Goal: Transaction & Acquisition: Purchase product/service

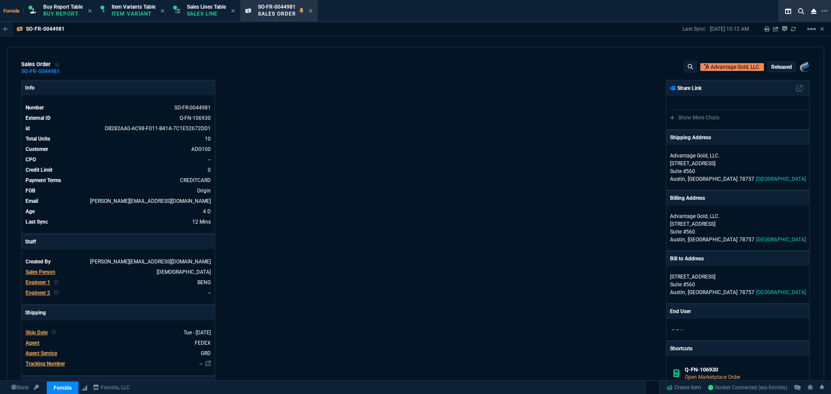
select select "1: BROV"
click at [210, 14] on p "Sales Line" at bounding box center [206, 13] width 39 height 7
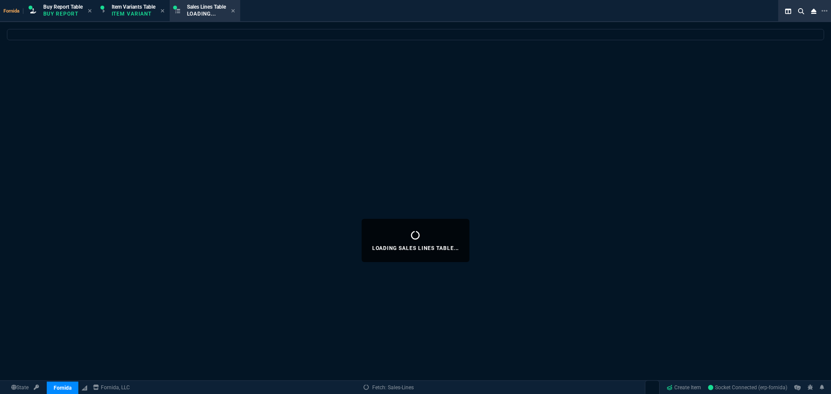
select select
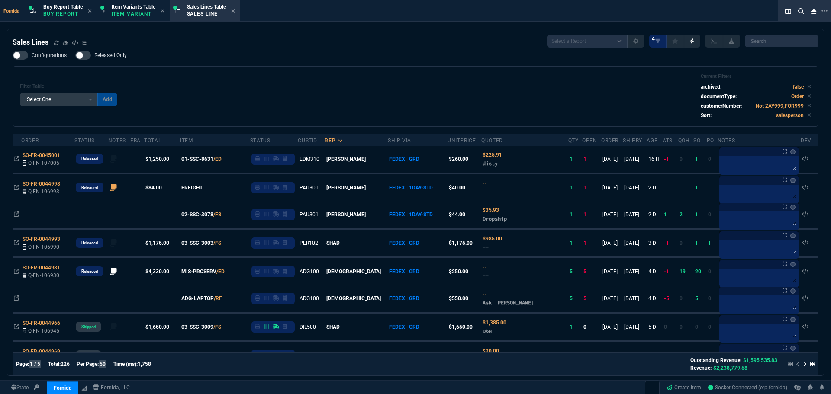
click at [182, 95] on div "Filter Table Select One Add Filter () Age () ATS () Cond (itemVariantCode) Cust…" at bounding box center [415, 97] width 791 height 46
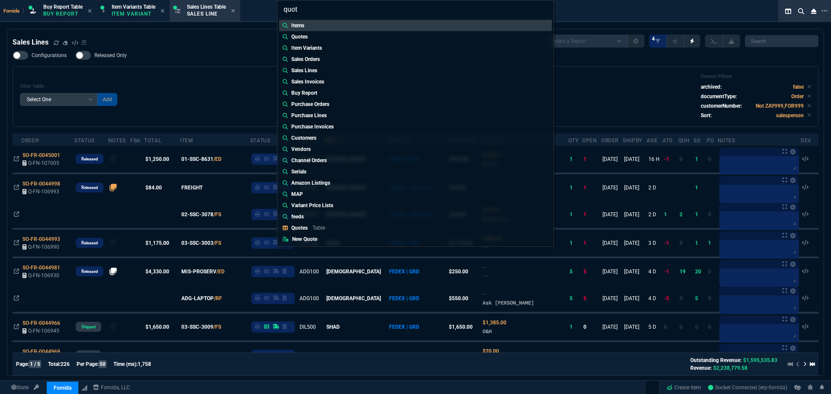
type input "quote"
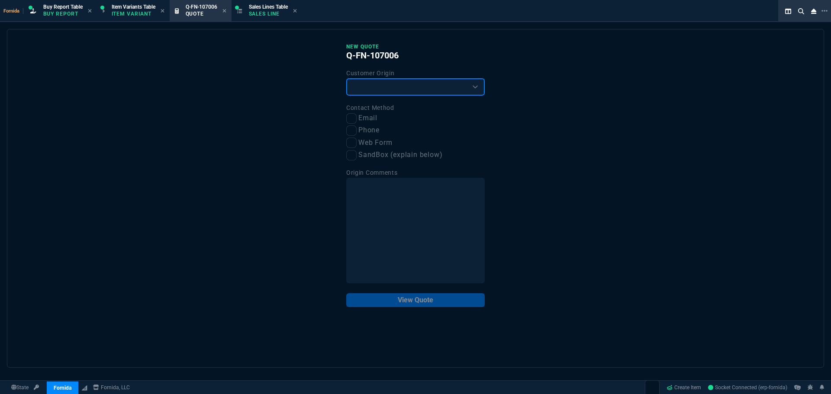
click at [389, 90] on select "Existing Customer Amazon Lead (first order) Website Lead (first order) Called (…" at bounding box center [415, 86] width 139 height 17
click at [346, 79] on select "Existing Customer Amazon Lead (first order) Website Lead (first order) Called (…" at bounding box center [415, 86] width 139 height 17
drag, startPoint x: 373, startPoint y: 89, endPoint x: 373, endPoint y: 94, distance: 5.2
click at [373, 89] on select "Existing Customer Amazon Lead (first order) Website Lead (first order) Called (…" at bounding box center [415, 86] width 139 height 17
select select "existing"
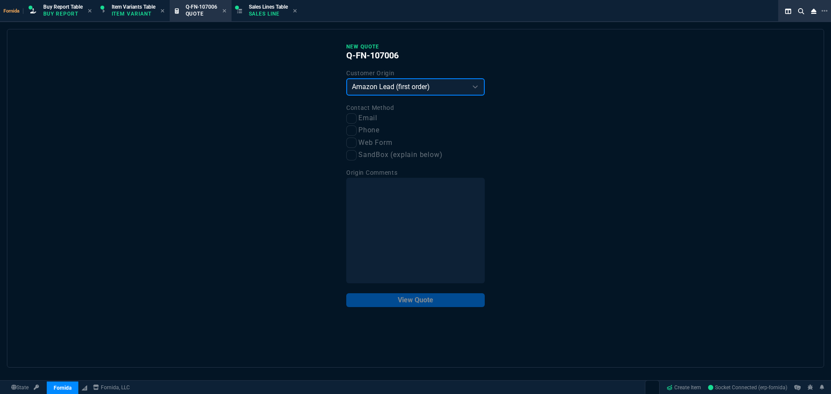
click at [346, 79] on select "Existing Customer Amazon Lead (first order) Website Lead (first order) Called (…" at bounding box center [415, 86] width 139 height 17
drag, startPoint x: 356, startPoint y: 111, endPoint x: 354, endPoint y: 118, distance: 7.6
click at [355, 111] on label "Contact Method" at bounding box center [370, 107] width 48 height 7
click at [354, 118] on input "Email" at bounding box center [351, 118] width 10 height 10
checkbox input "true"
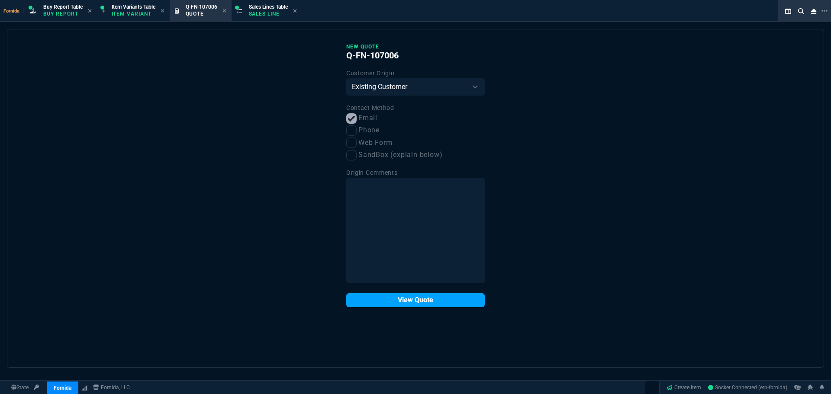
click at [419, 300] on button "View Quote" at bounding box center [415, 300] width 139 height 14
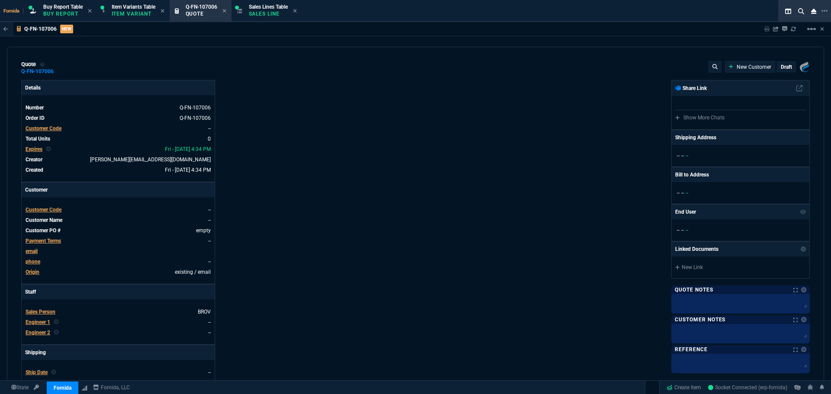
click at [46, 129] on span "Customer Code" at bounding box center [44, 129] width 36 height 6
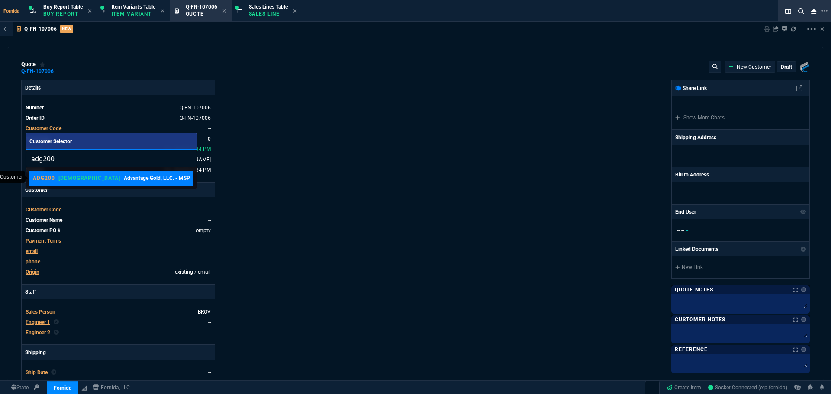
type input "adg200"
click at [70, 177] on p "[DEMOGRAPHIC_DATA]" at bounding box center [89, 178] width 62 height 7
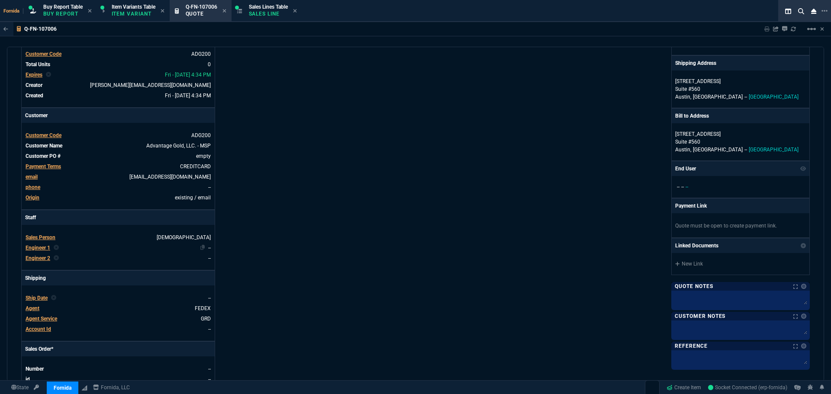
scroll to position [87, 0]
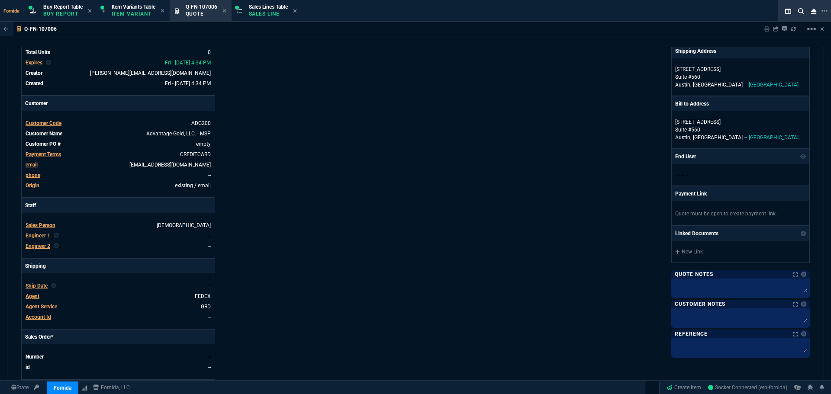
click at [40, 237] on span "Engineer 1" at bounding box center [38, 236] width 25 height 6
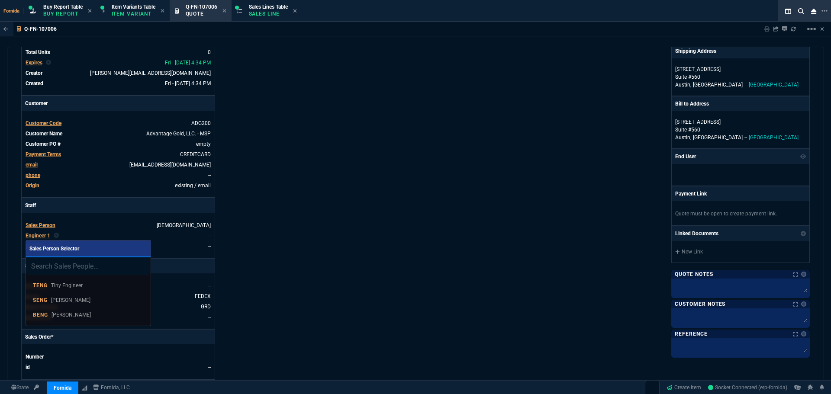
click at [81, 318] on p "Brian Engineer" at bounding box center [71, 315] width 39 height 8
click at [274, 245] on div "Details Number Q-FN-107006 Order ID Q-FN-107006 Customer Code ADG200 Total Unit…" at bounding box center [218, 217] width 394 height 447
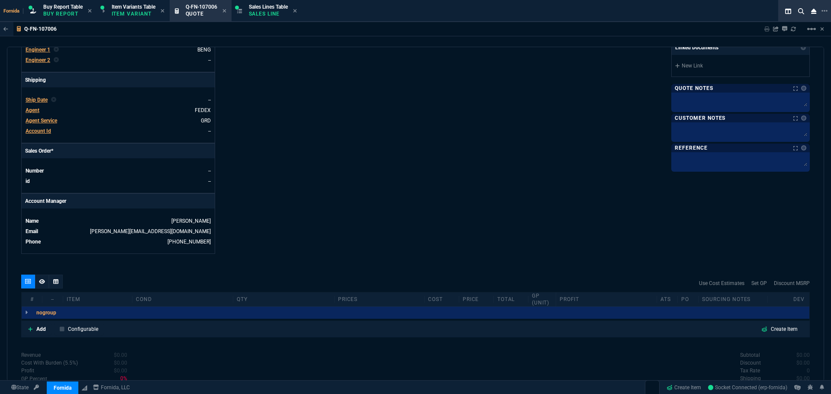
scroll to position [346, 0]
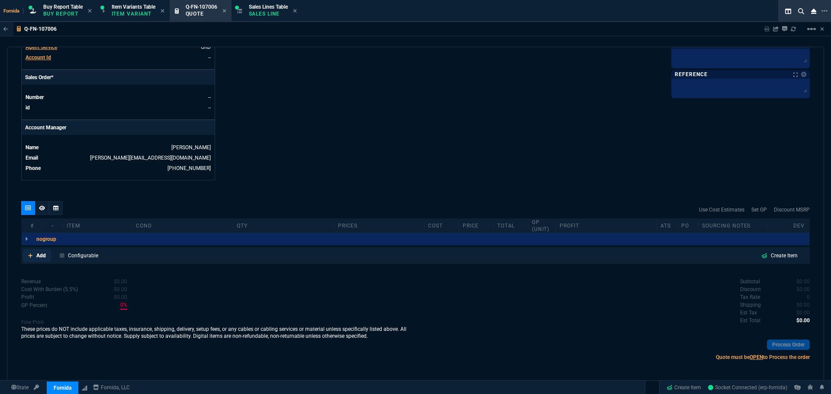
click at [35, 258] on link "Add" at bounding box center [37, 255] width 28 height 13
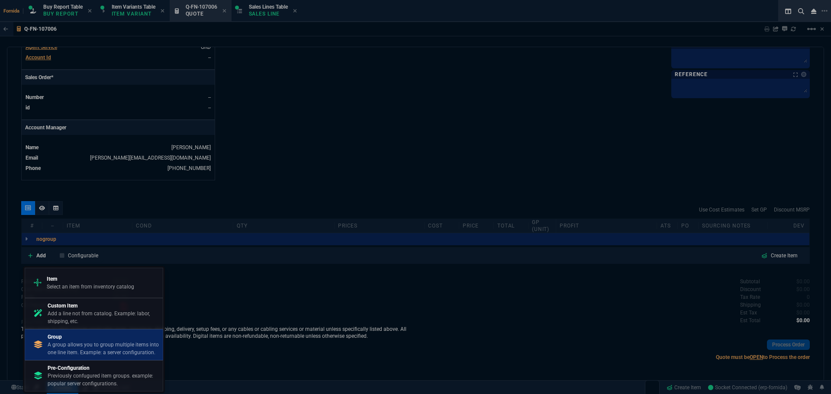
click at [76, 337] on p "Group" at bounding box center [104, 337] width 112 height 8
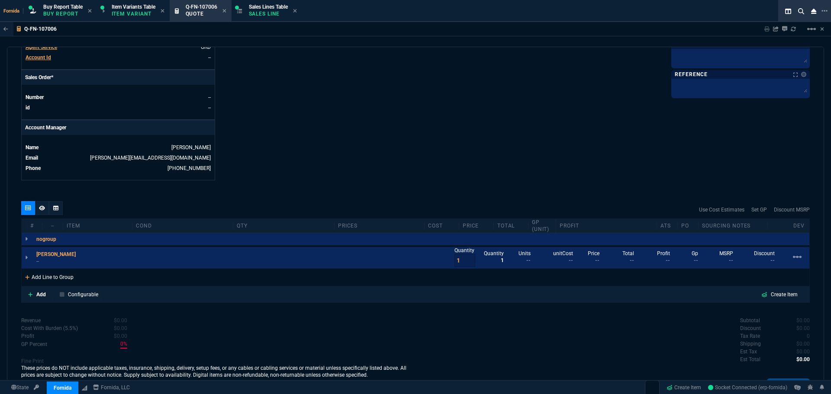
click at [59, 281] on div "Add Line to Group" at bounding box center [49, 277] width 55 height 16
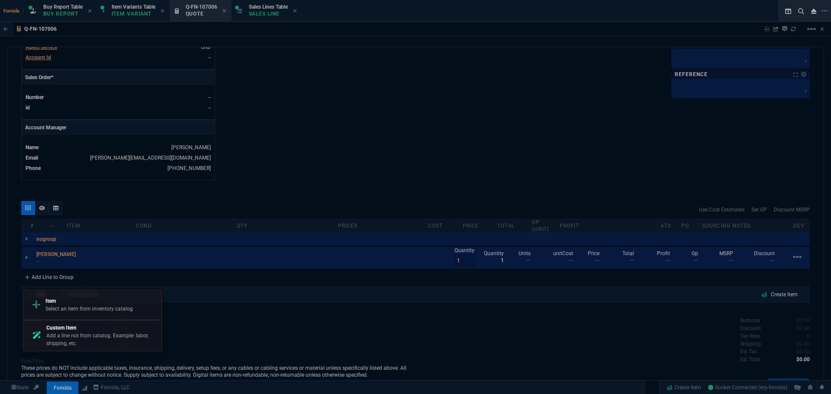
click at [68, 303] on p "Item" at bounding box center [88, 301] width 87 height 8
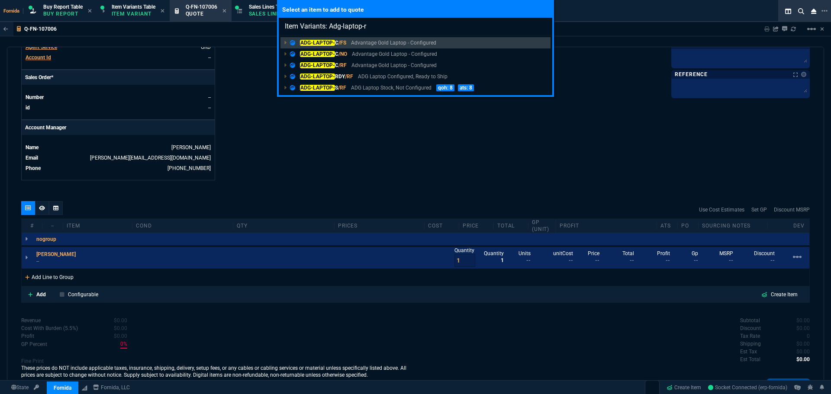
type input "Item Variants: Adg-laptop-rd"
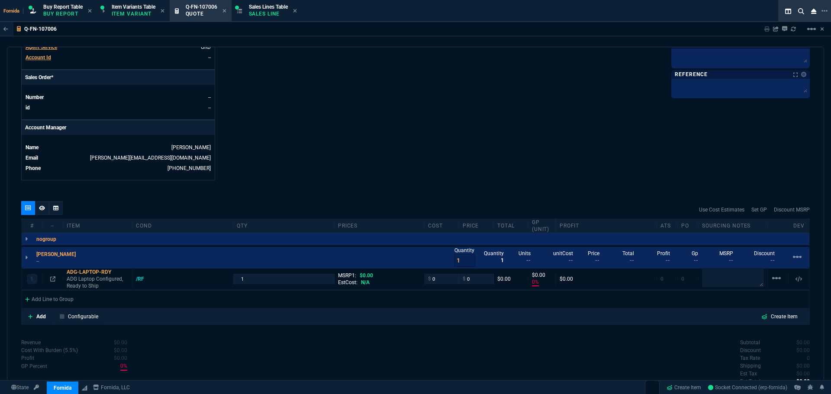
type input "0"
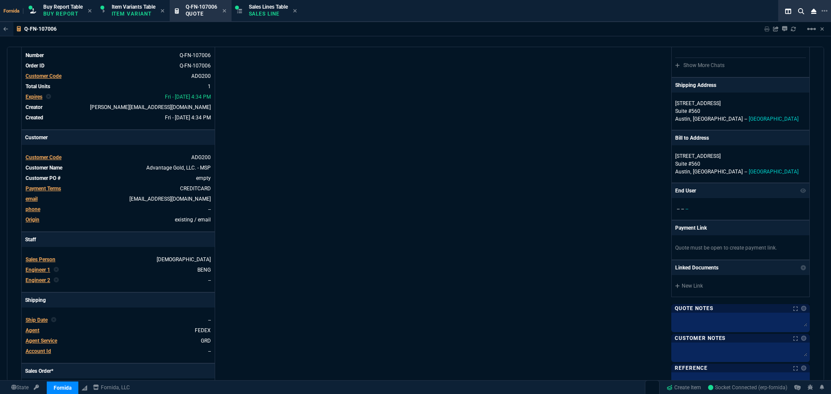
scroll to position [0, 0]
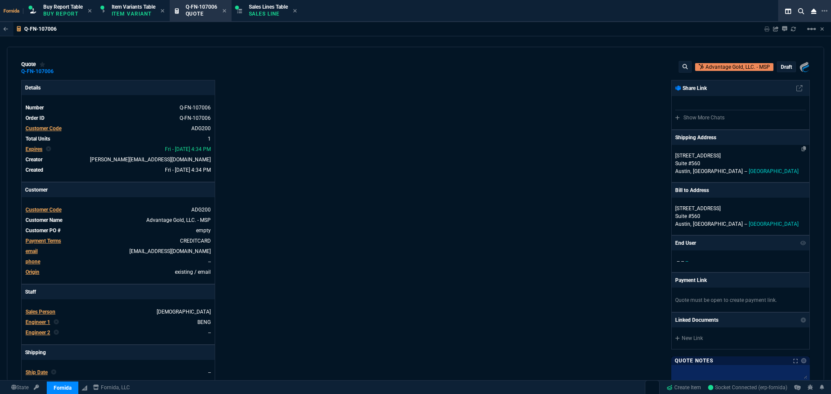
click at [697, 167] on p "Suite #560" at bounding box center [740, 164] width 131 height 8
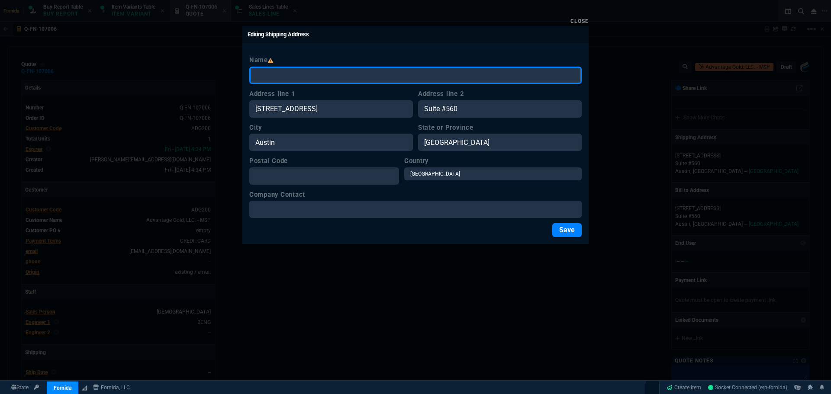
click at [362, 75] on input "Name" at bounding box center [415, 75] width 332 height 17
paste input "12665 Village Lane #1545 Playa Vista, CA 90094"
drag, startPoint x: 277, startPoint y: 76, endPoint x: 334, endPoint y: 75, distance: 57.6
click at [334, 75] on input "12665 Village Lane #1545 Playa Vista, CA 90094" at bounding box center [415, 75] width 332 height 17
type input "12665 Playa Vista, CA 90094"
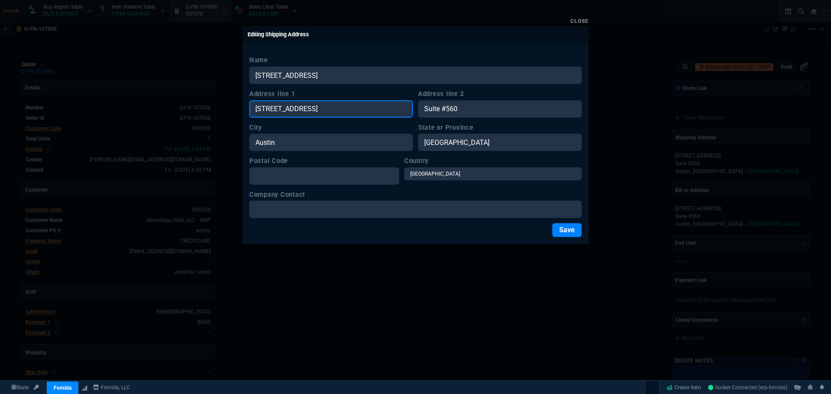
click at [329, 107] on input "[STREET_ADDRESS]" at bounding box center [331, 108] width 164 height 17
paste input "Village Lane #1545"
type input "Village Lane #1545"
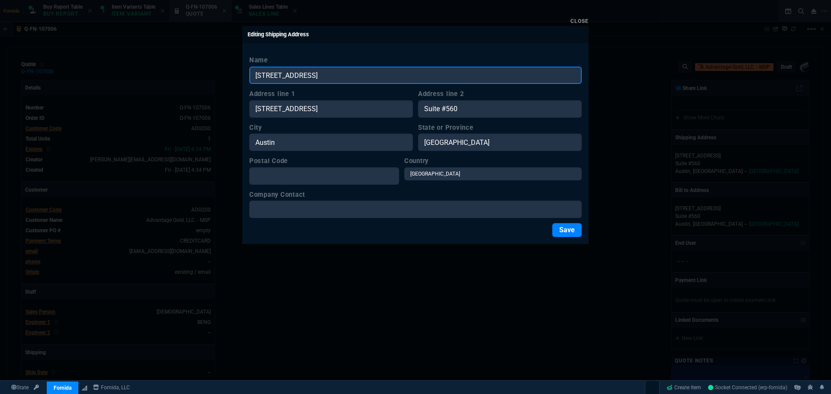
drag, startPoint x: 312, startPoint y: 76, endPoint x: 280, endPoint y: 76, distance: 31.6
click at [280, 76] on input "12665 Playa Vista, CA 90094" at bounding box center [415, 75] width 332 height 17
type input "12665 , CA 90094"
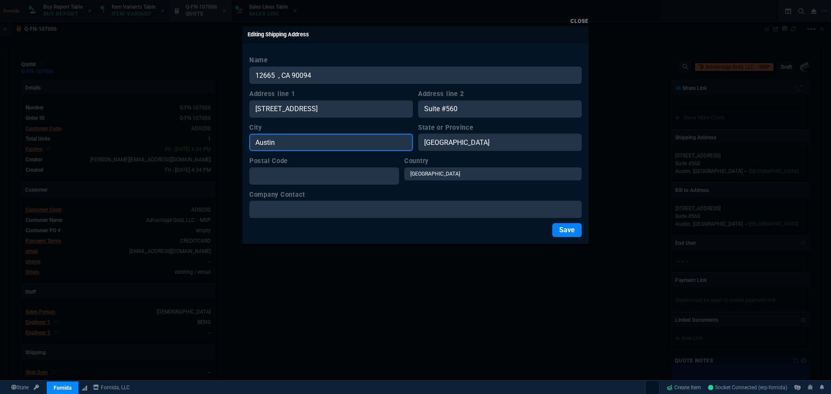
click at [352, 145] on input "Austin" at bounding box center [331, 142] width 164 height 17
paste input "Playa Vista"
type input "Playa Vista"
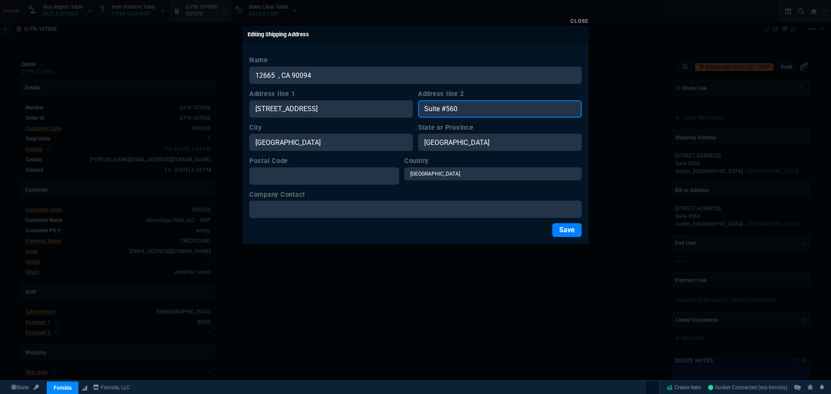
drag, startPoint x: 507, startPoint y: 103, endPoint x: 300, endPoint y: 131, distance: 209.3
click at [306, 132] on form "Name 12665 , CA 90094 Address line 1 Village Lane #1545 Address line 2 Suite #5…" at bounding box center [415, 146] width 332 height 182
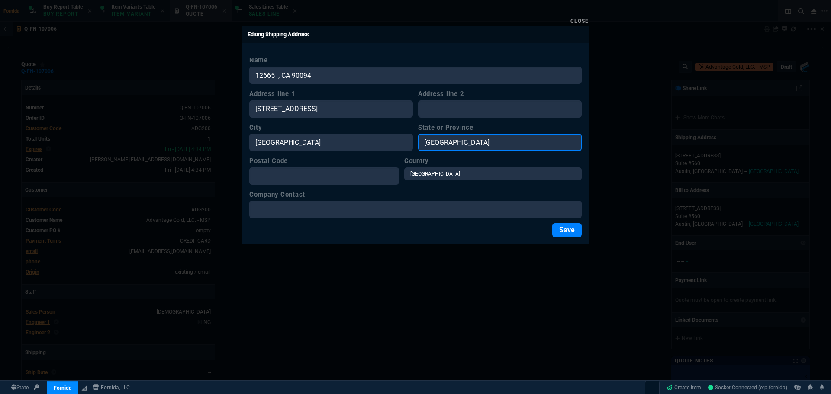
drag, startPoint x: 430, startPoint y: 138, endPoint x: 319, endPoint y: 145, distance: 112.0
click at [335, 145] on div "City Playa Vista State or Province TX" at bounding box center [415, 137] width 332 height 29
type input "CA"
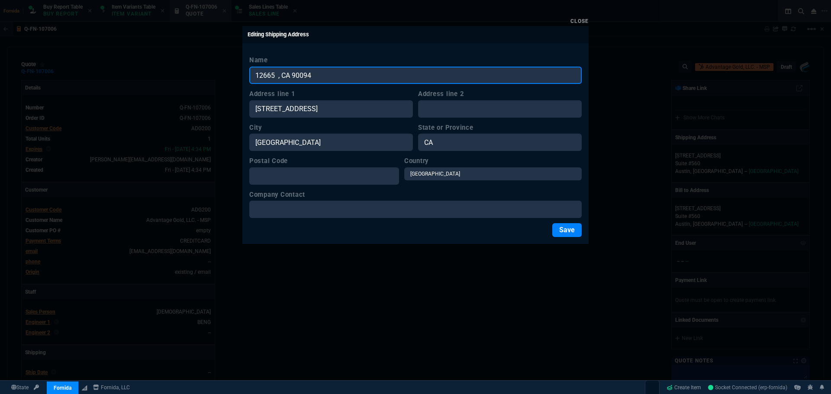
click at [293, 77] on input "12665 , CA 90094" at bounding box center [415, 75] width 332 height 17
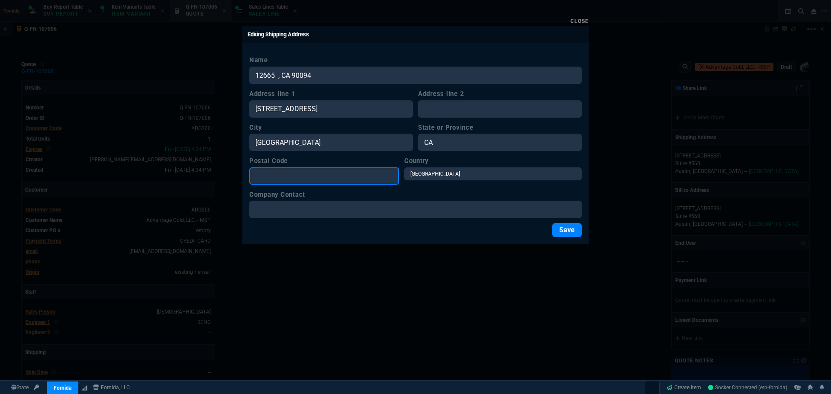
click at [301, 176] on input "Postal Code" at bounding box center [324, 176] width 150 height 17
paste input "90094"
type input "90094"
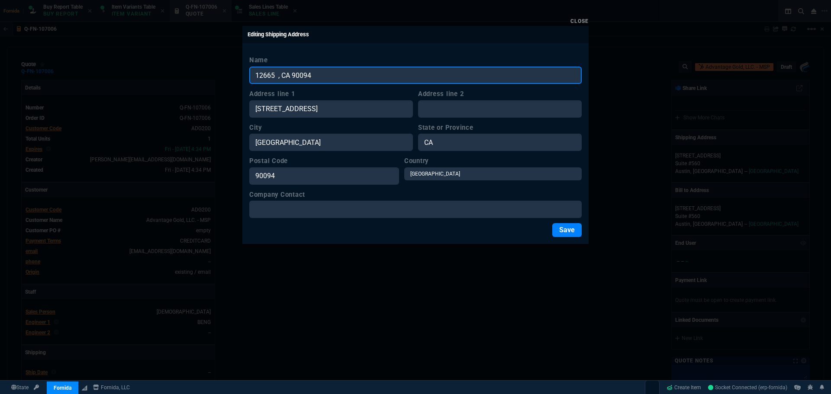
drag, startPoint x: 315, startPoint y: 74, endPoint x: 230, endPoint y: 81, distance: 84.7
click at [230, 81] on div "Close Editing Shipping Address Name 12665 , CA 90094 Address line 1 Village Lan…" at bounding box center [415, 197] width 831 height 394
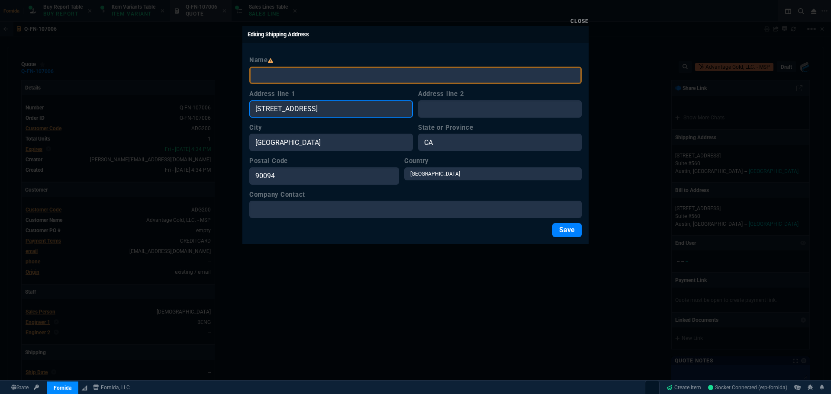
drag, startPoint x: 342, startPoint y: 107, endPoint x: 346, endPoint y: 116, distance: 9.3
click at [342, 107] on input "Village Lane #1545" at bounding box center [331, 108] width 164 height 17
paste input "[STREET_ADDRESS]"
type input "[STREET_ADDRESS]"
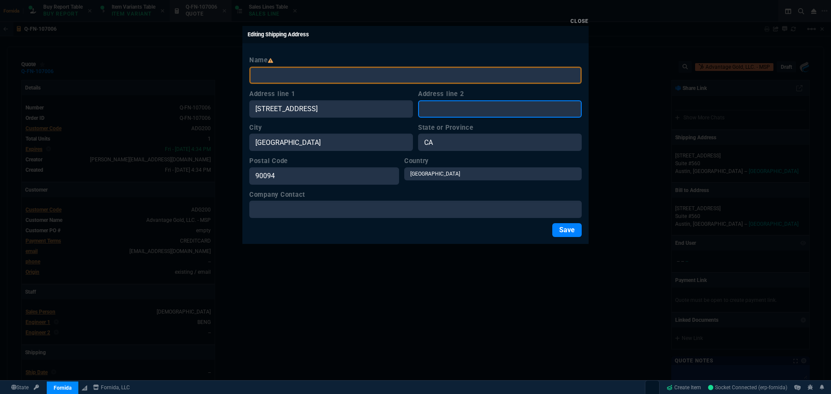
click at [472, 109] on input "Address line 2" at bounding box center [500, 108] width 164 height 17
paste input "#1545"
type input "#1545"
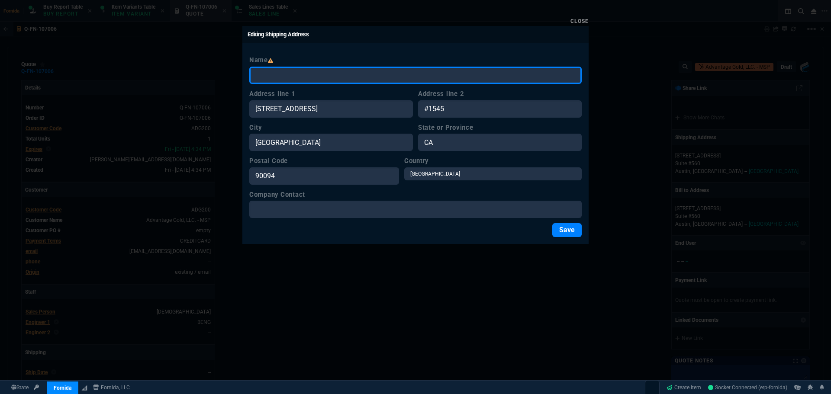
drag, startPoint x: 273, startPoint y: 76, endPoint x: 298, endPoint y: 102, distance: 36.7
click at [273, 76] on input "Name" at bounding box center [415, 75] width 332 height 17
paste input "[PERSON_NAME]"
type input "[PERSON_NAME]"
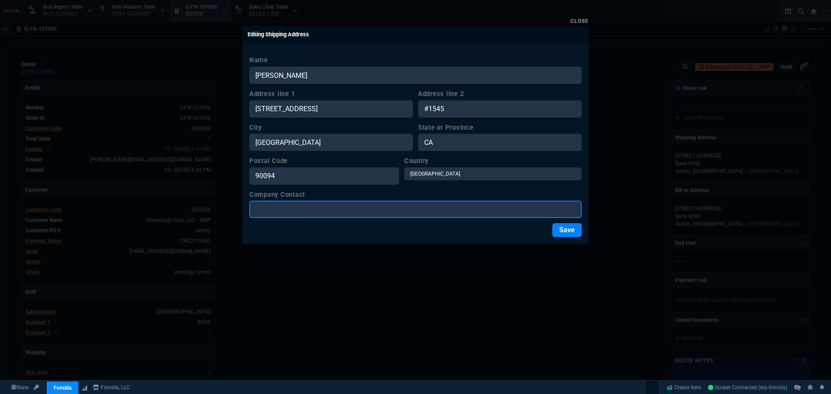
click at [345, 202] on input "Company Contact" at bounding box center [415, 209] width 332 height 17
paste input "[PERSON_NAME]"
type input "[PERSON_NAME]"
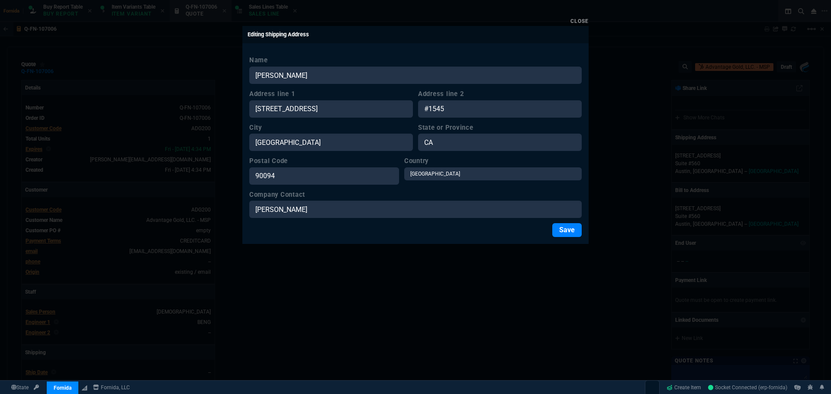
drag, startPoint x: 568, startPoint y: 232, endPoint x: 576, endPoint y: 235, distance: 9.2
click at [568, 232] on button "Save" at bounding box center [566, 230] width 29 height 14
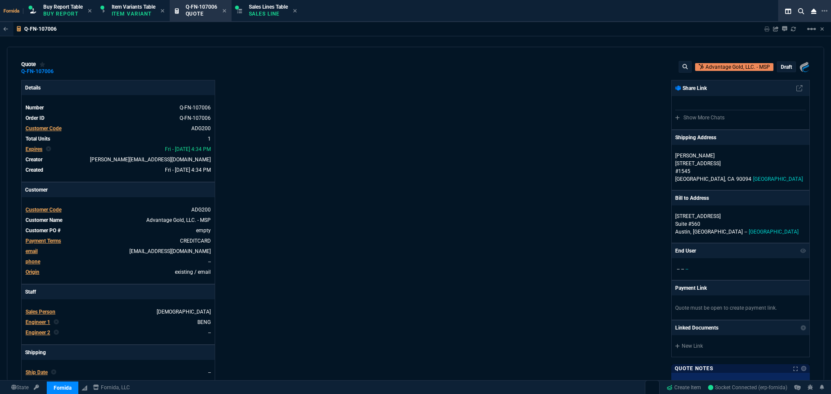
click at [577, 190] on div "Fornida, LLC 2609 Technology Dr Suite 300 Plano, TX 75074 Share Link Show More …" at bounding box center [613, 303] width 394 height 447
click at [784, 64] on p "draft" at bounding box center [786, 67] width 11 height 7
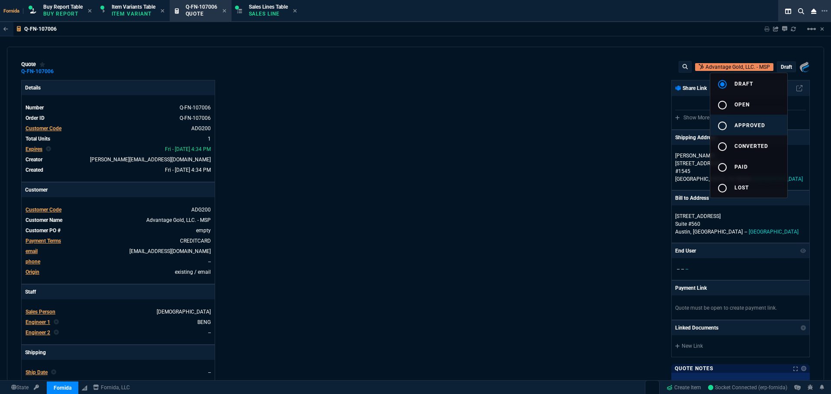
click at [752, 131] on button "radio_button_unchecked approved" at bounding box center [748, 125] width 77 height 21
click at [532, 147] on div at bounding box center [415, 197] width 831 height 394
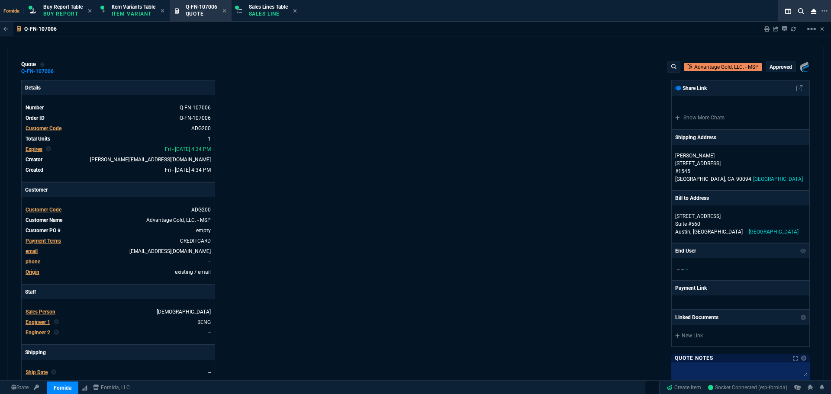
click at [502, 151] on div "Fornida, LLC [STREET_ADDRESS] Share Link Show More Chats Shipping Address [PERS…" at bounding box center [613, 303] width 394 height 447
type input "0"
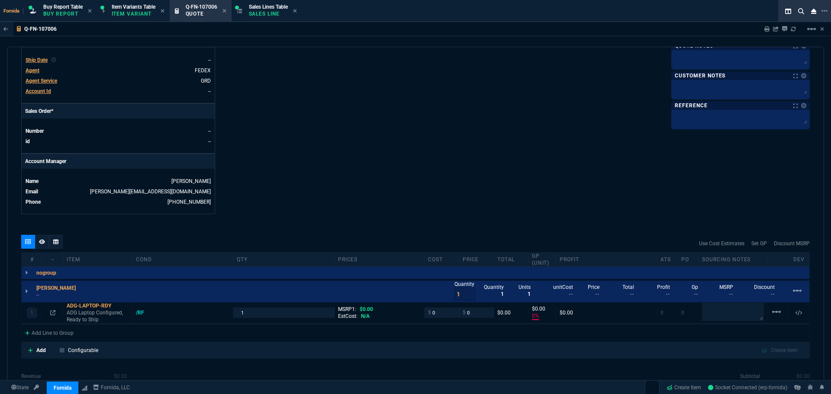
scroll to position [402, 0]
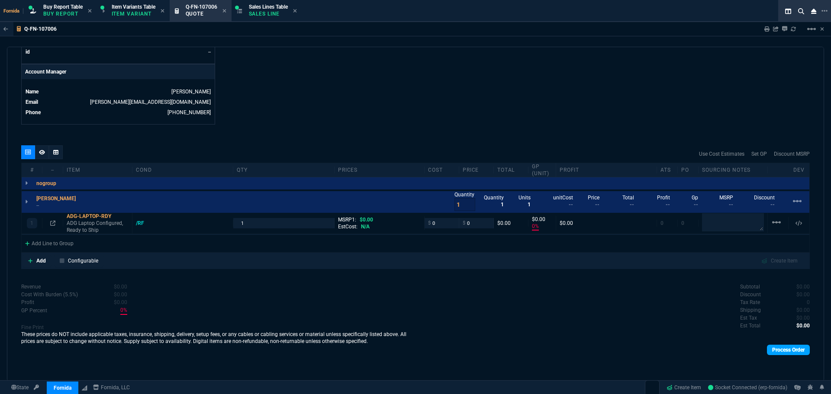
click at [773, 346] on link "Process Order" at bounding box center [788, 350] width 43 height 10
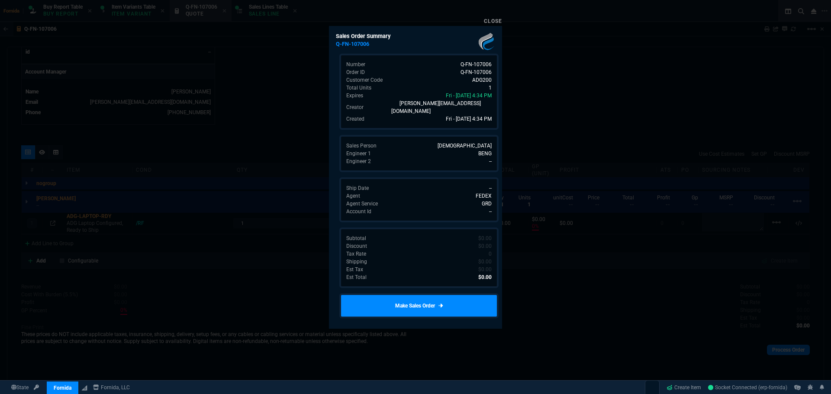
click at [429, 301] on link "Make Sales Order" at bounding box center [418, 305] width 159 height 25
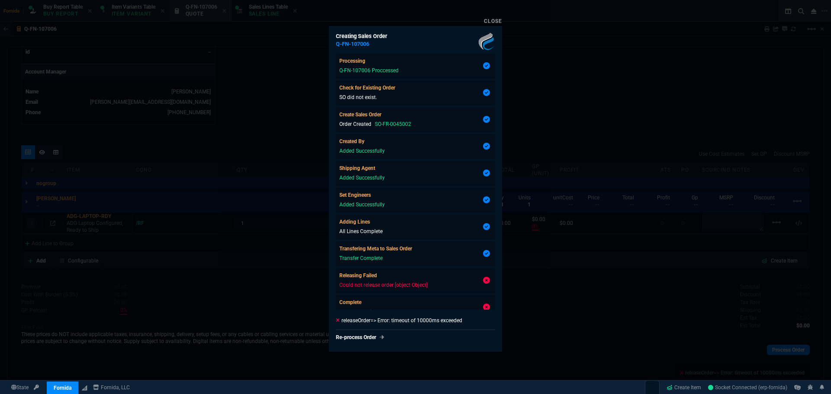
type input "0"
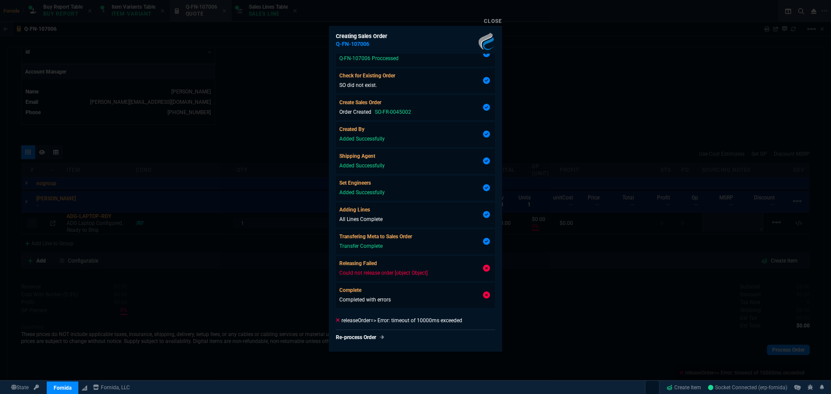
click at [574, 182] on div at bounding box center [415, 197] width 831 height 394
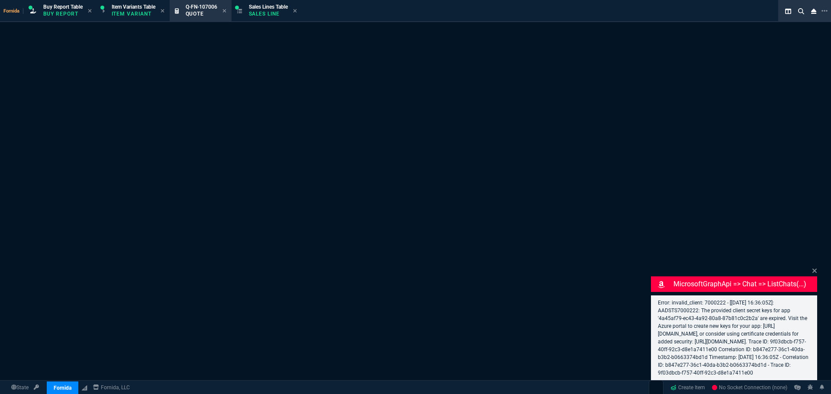
select select "1: BROV"
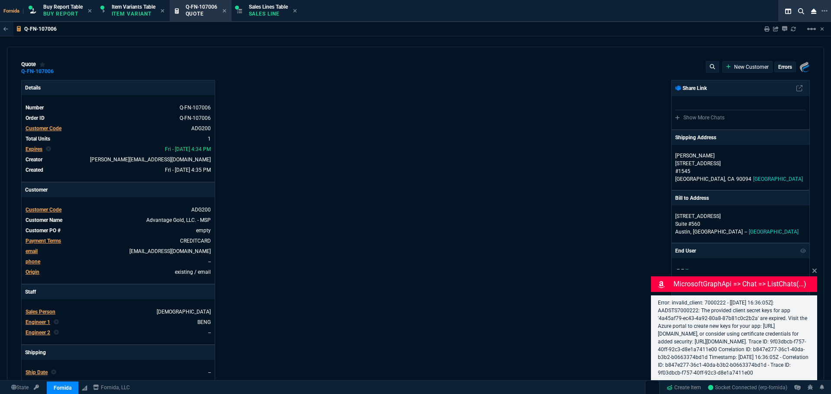
type input "0"
drag, startPoint x: 553, startPoint y: 148, endPoint x: 572, endPoint y: 156, distance: 20.9
click at [553, 148] on div "Fornida, LLC [STREET_ADDRESS] Share Link Show More Chats Shipping Address [PERS…" at bounding box center [613, 303] width 394 height 447
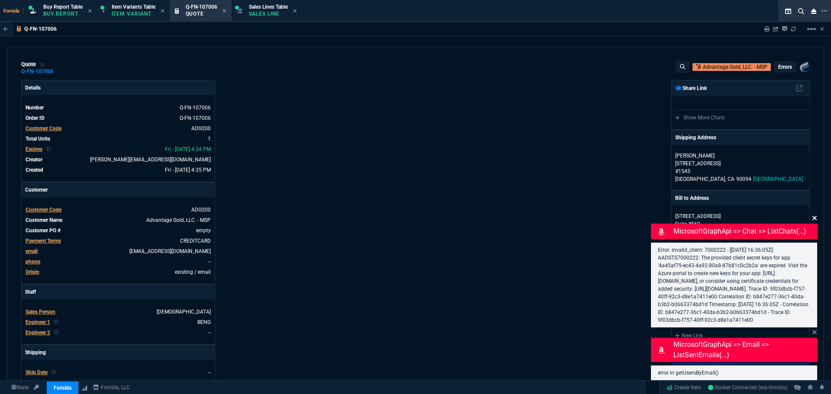
click at [817, 215] on icon at bounding box center [814, 218] width 5 height 7
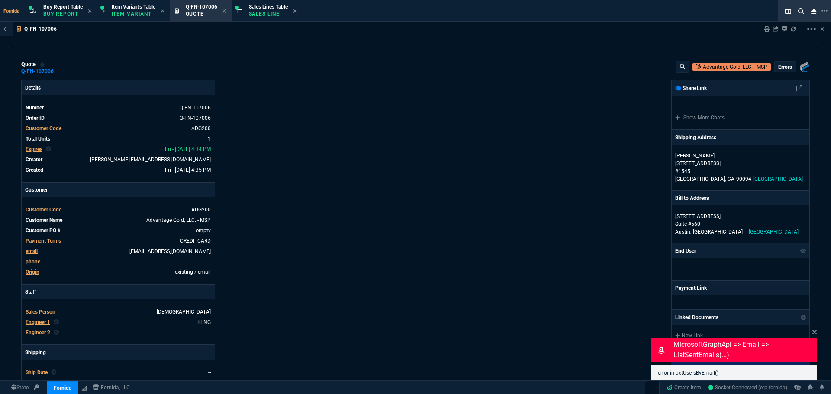
drag, startPoint x: 813, startPoint y: 334, endPoint x: 698, endPoint y: 305, distance: 118.7
click at [813, 334] on icon at bounding box center [815, 332] width 4 height 4
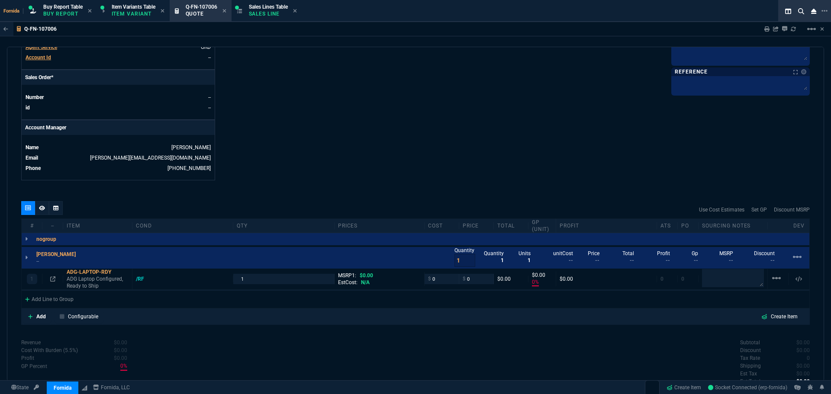
scroll to position [426, 0]
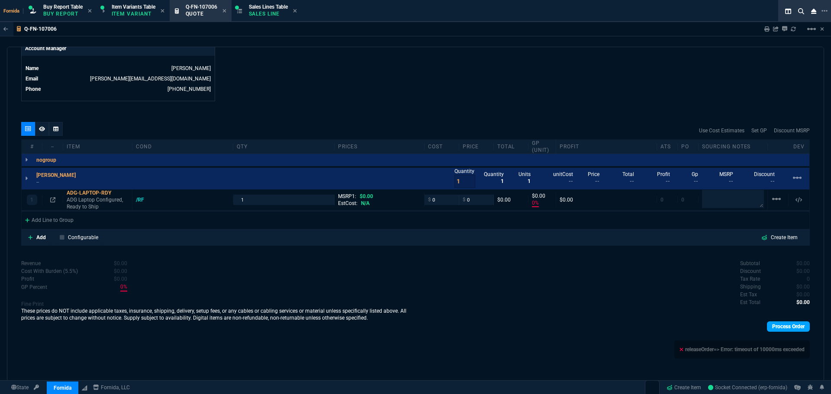
click at [790, 326] on link "Process Order" at bounding box center [788, 327] width 43 height 10
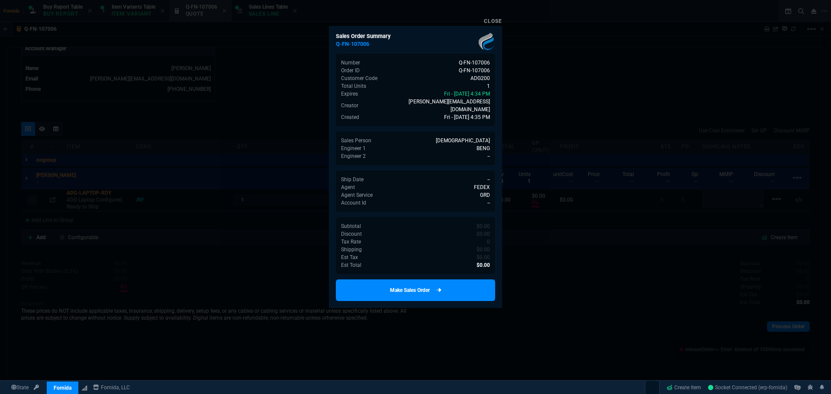
drag, startPoint x: 446, startPoint y: 285, endPoint x: 454, endPoint y: 289, distance: 8.7
click at [445, 285] on link "Make Sales Order" at bounding box center [415, 291] width 159 height 22
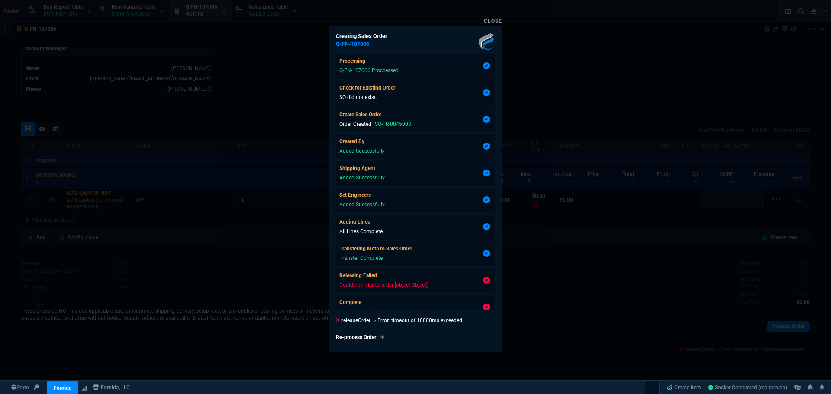
type input "0"
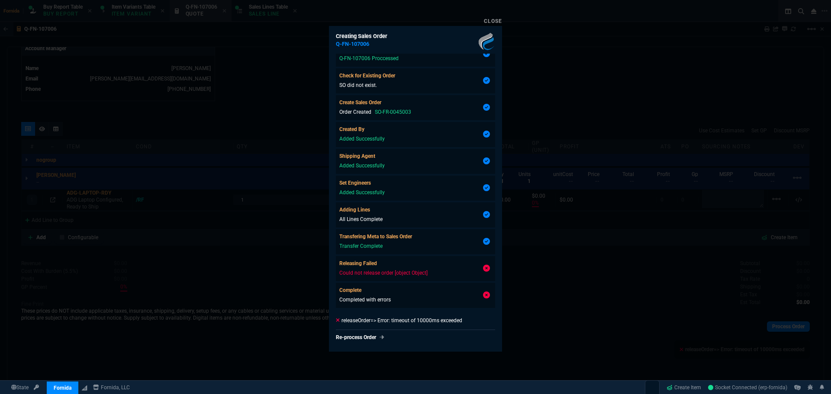
click at [574, 172] on div at bounding box center [415, 197] width 831 height 394
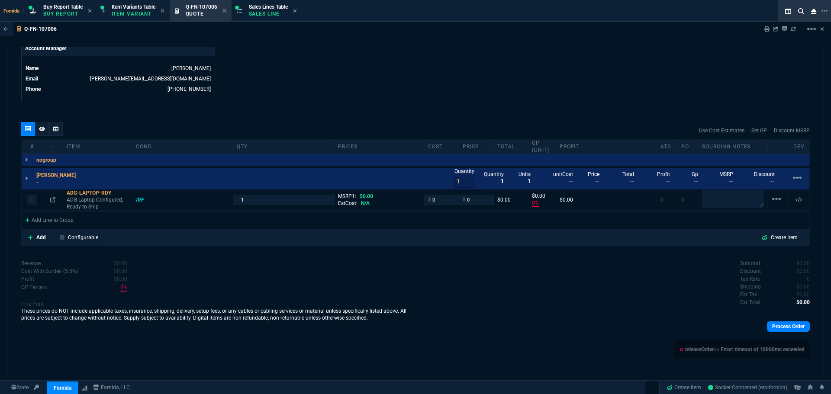
scroll to position [252, 0]
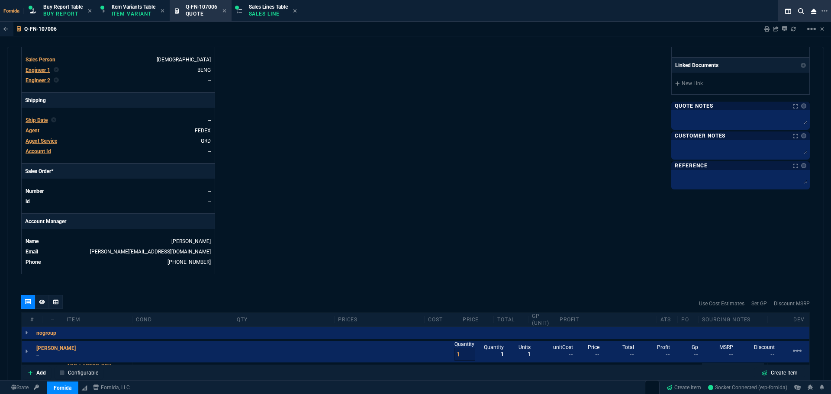
click at [795, 28] on icon at bounding box center [793, 28] width 5 height 4
type input "0"
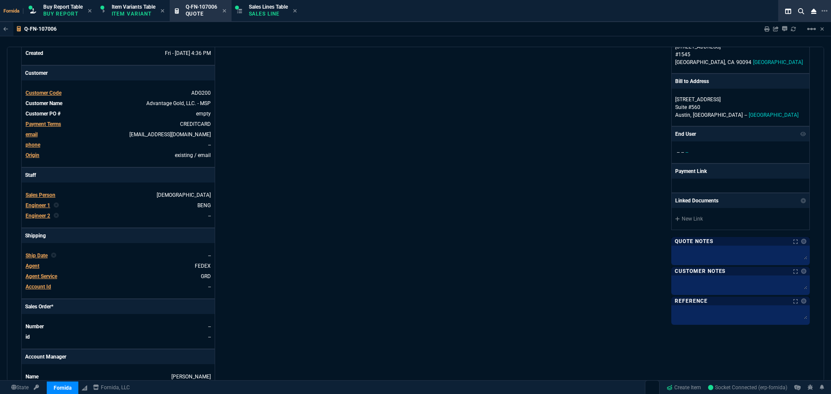
scroll to position [36, 0]
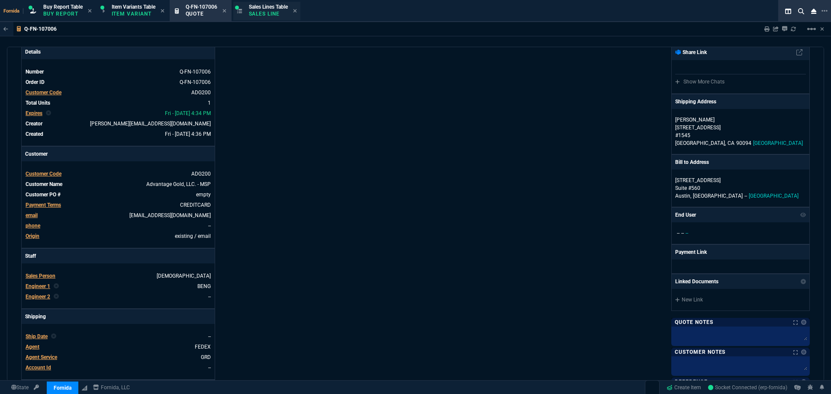
click at [268, 7] on span "Sales Lines Table" at bounding box center [268, 7] width 39 height 6
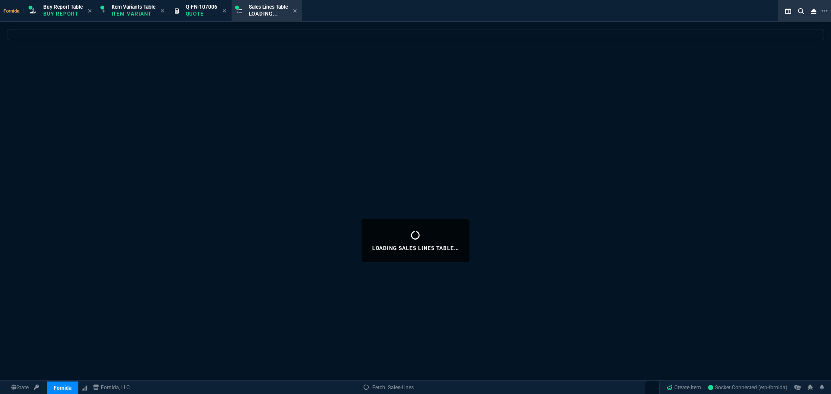
select select
